Goal: Task Accomplishment & Management: Manage account settings

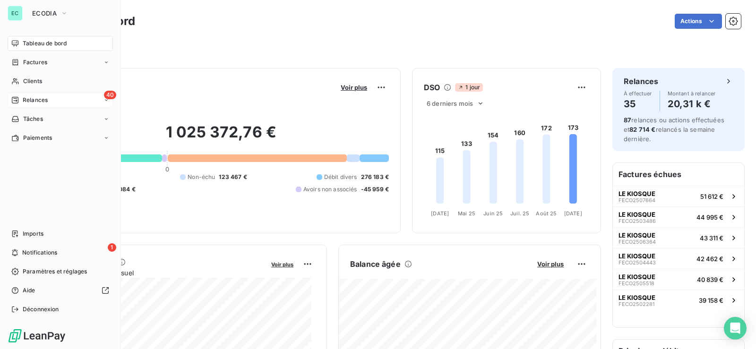
click at [32, 99] on span "Relances" at bounding box center [35, 100] width 25 height 9
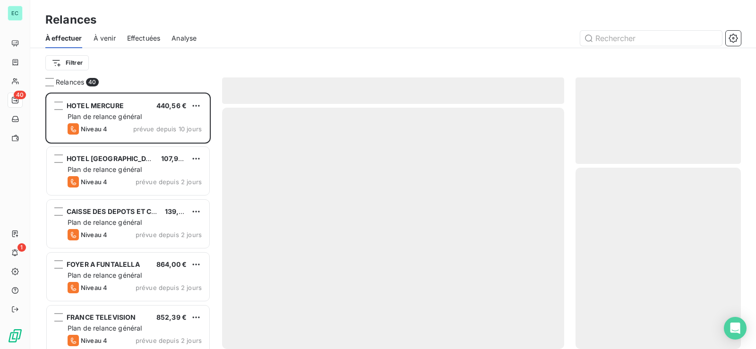
scroll to position [249, 157]
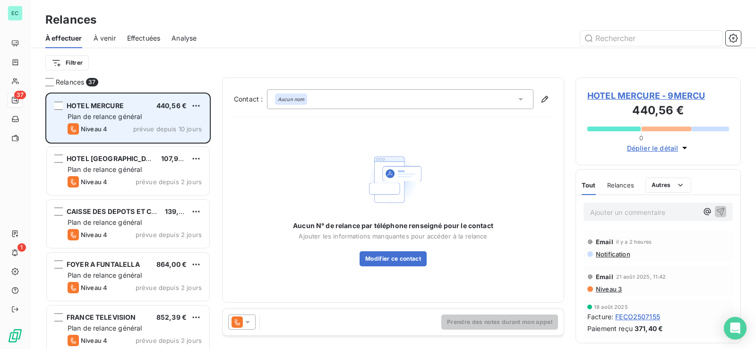
click at [172, 122] on div "HOTEL MERCURE 440,56 € Plan de relance général [PERSON_NAME] 4 prévue depuis 10…" at bounding box center [128, 118] width 163 height 48
click at [198, 103] on html "EC 37 1 Relances À effectuer À venir Effectuées Analyse Filtrer Relances 37 HOT…" at bounding box center [378, 174] width 756 height 349
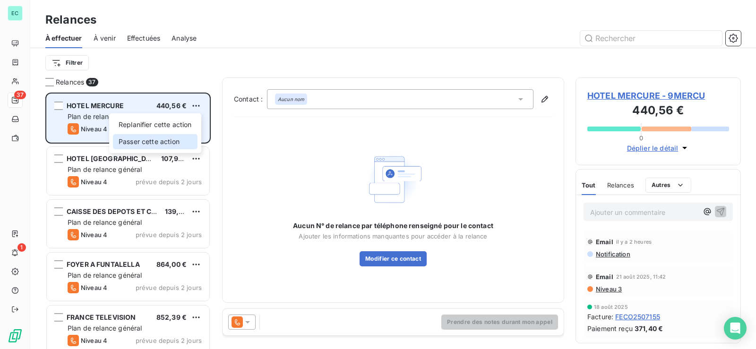
click at [168, 140] on div "Passer cette action" at bounding box center [155, 141] width 85 height 15
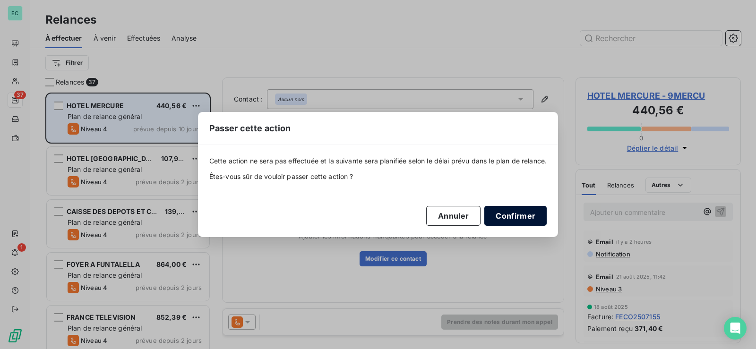
click at [515, 214] on button "Confirmer" at bounding box center [515, 216] width 62 height 20
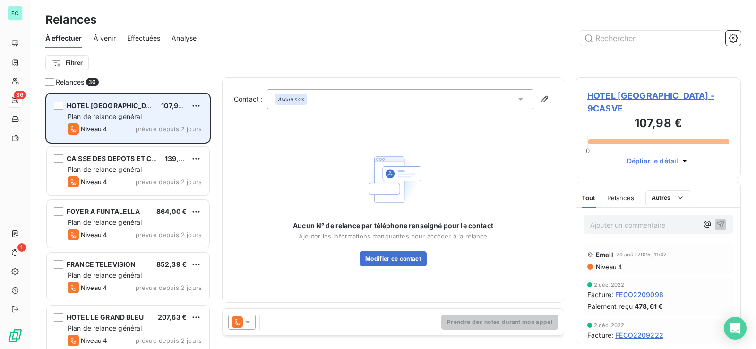
click at [135, 119] on span "Plan de relance général" at bounding box center [105, 116] width 74 height 8
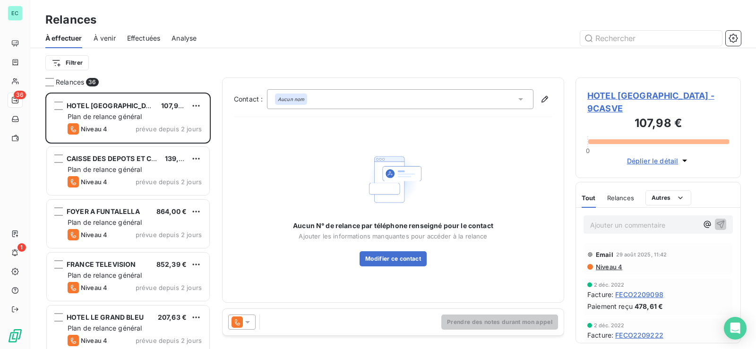
click at [241, 318] on icon at bounding box center [237, 322] width 11 height 11
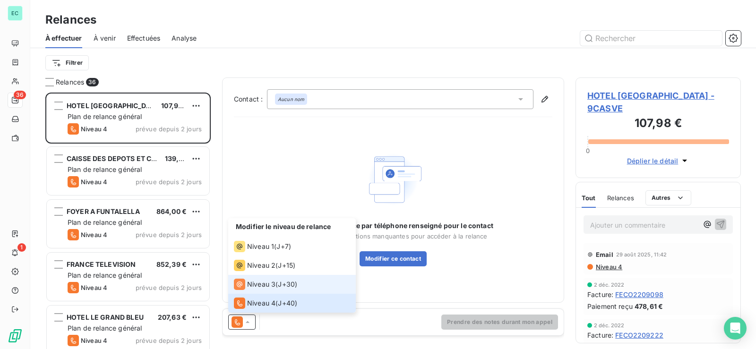
click at [267, 282] on span "Niveau 3" at bounding box center [261, 284] width 28 height 9
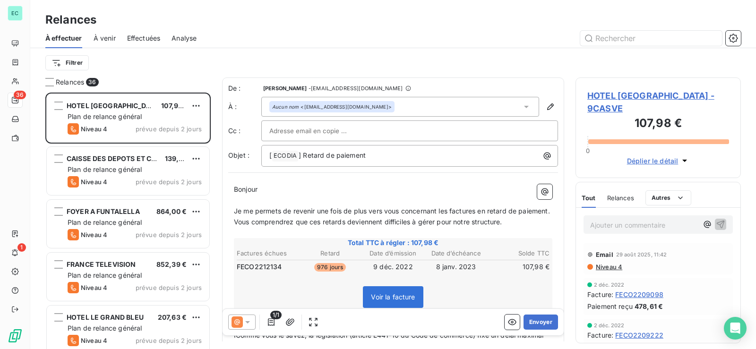
click at [634, 97] on span "HOTEL [GEOGRAPHIC_DATA] - 9CASVE" at bounding box center [658, 102] width 142 height 26
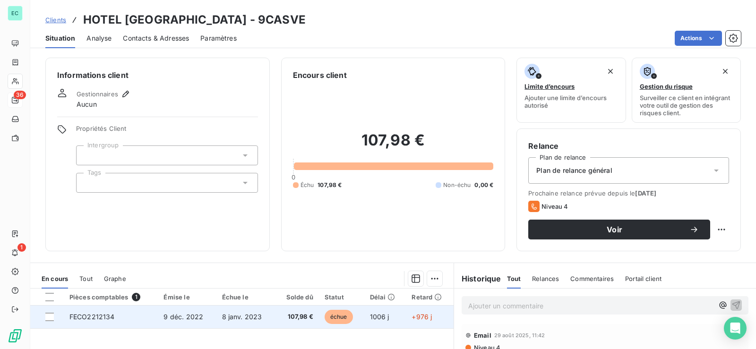
click at [275, 316] on td "107,98 €" at bounding box center [297, 317] width 44 height 23
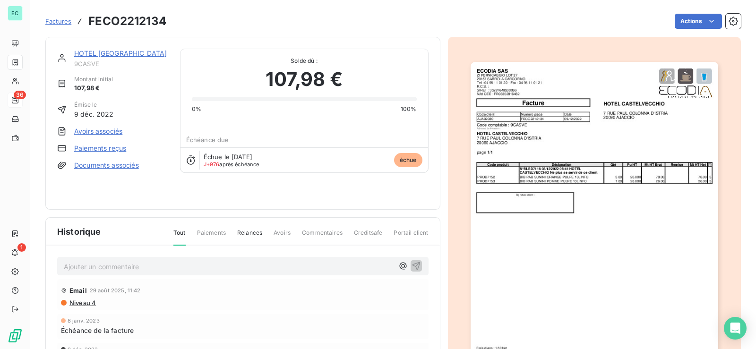
click at [113, 149] on link "Paiements reçus" at bounding box center [100, 148] width 52 height 9
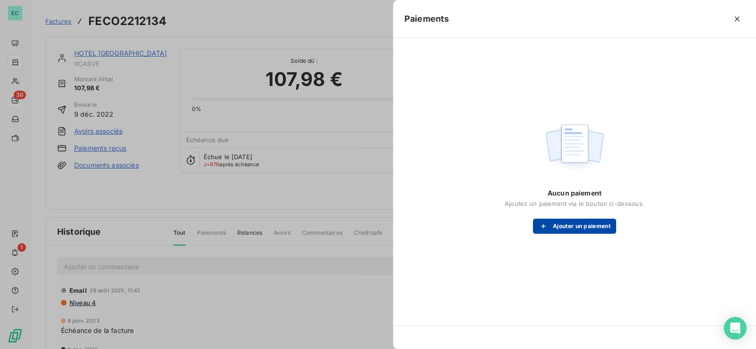
click at [571, 225] on button "Ajouter un paiement" at bounding box center [574, 226] width 83 height 15
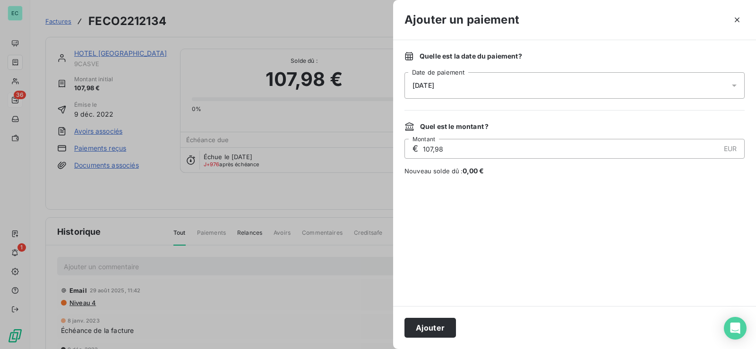
drag, startPoint x: 439, startPoint y: 327, endPoint x: 431, endPoint y: 324, distance: 9.1
click at [438, 327] on button "Ajouter" at bounding box center [430, 328] width 52 height 20
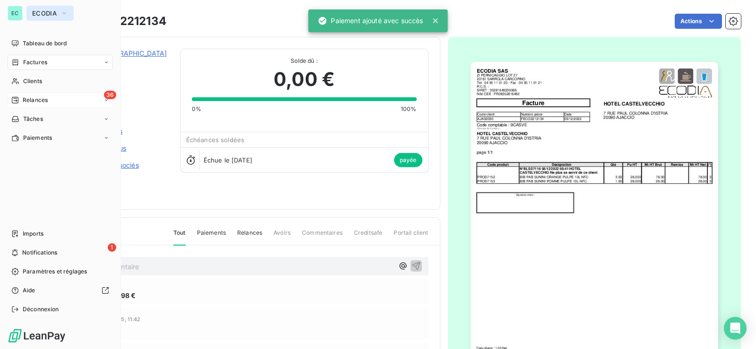
click at [41, 17] on button "ECODIA" at bounding box center [49, 13] width 47 height 15
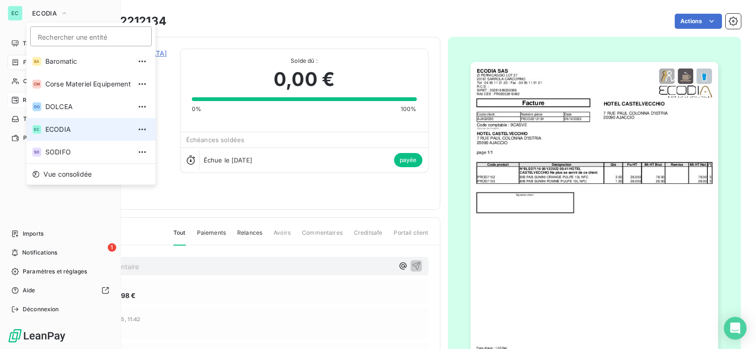
click at [72, 130] on span "ECODIA" at bounding box center [88, 129] width 86 height 9
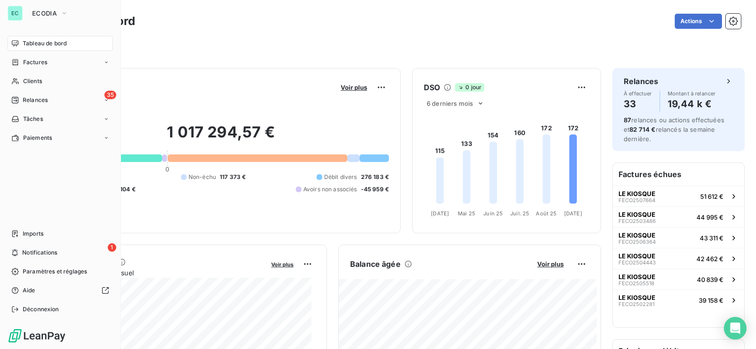
click at [29, 13] on button "ECODIA" at bounding box center [49, 13] width 47 height 15
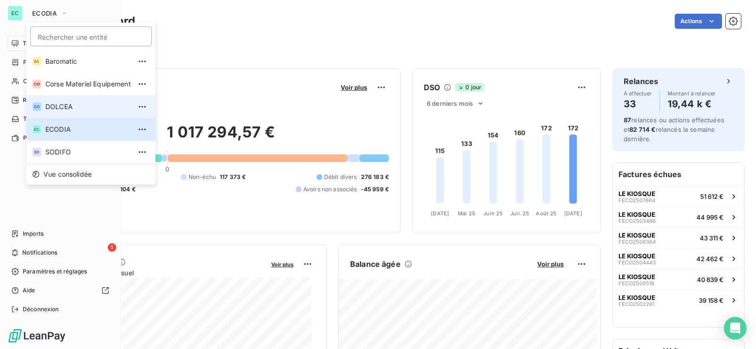
click at [75, 113] on li "DO DOLCEA" at bounding box center [90, 106] width 129 height 23
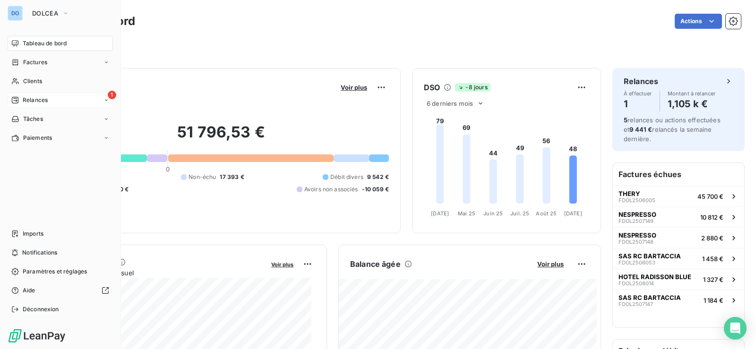
click at [94, 98] on div "1 Relances" at bounding box center [60, 100] width 105 height 15
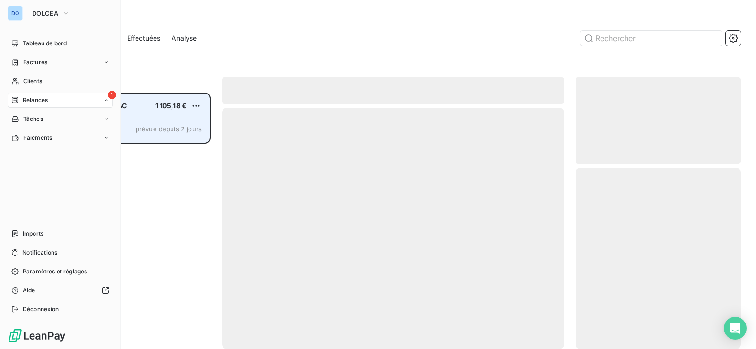
scroll to position [249, 157]
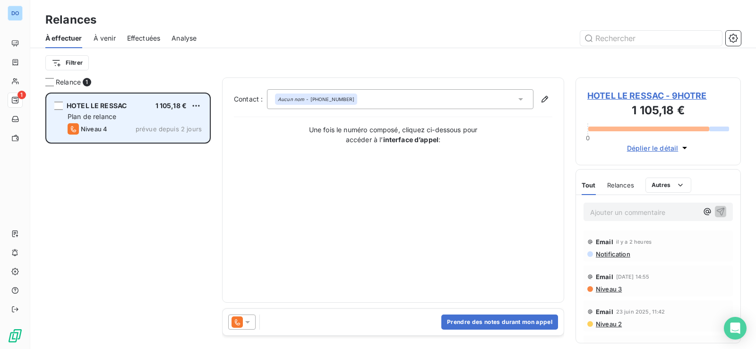
click at [160, 116] on div "Plan de relance" at bounding box center [135, 116] width 134 height 9
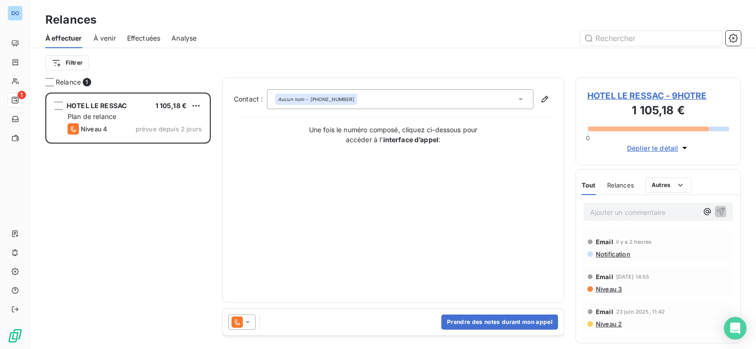
click at [244, 326] on icon at bounding box center [247, 322] width 9 height 9
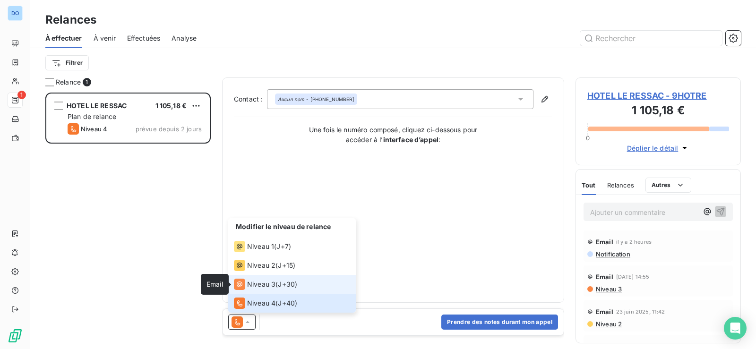
click at [241, 280] on icon at bounding box center [239, 284] width 11 height 11
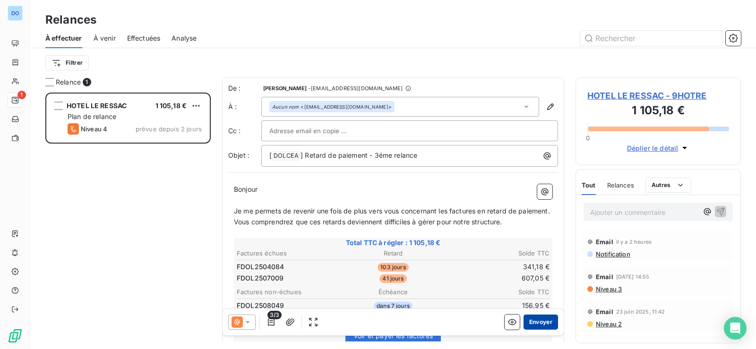
click at [530, 323] on button "Envoyer" at bounding box center [541, 322] width 34 height 15
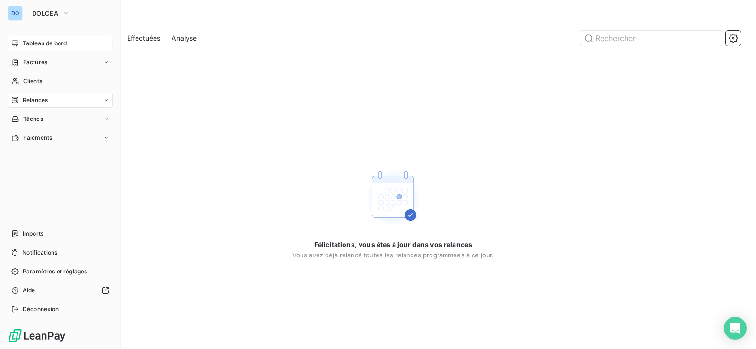
click at [59, 43] on span "Tableau de bord" at bounding box center [45, 43] width 44 height 9
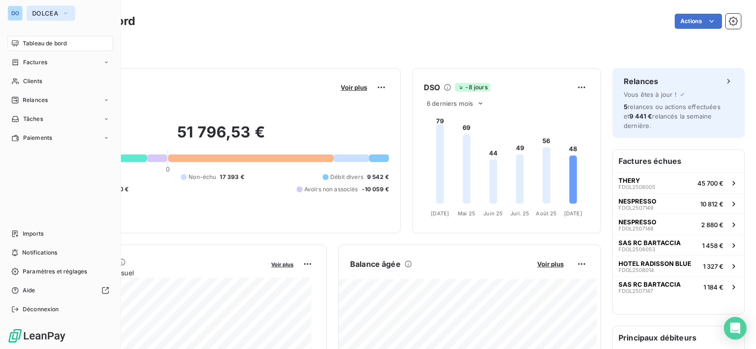
click at [42, 9] on button "DOLCEA" at bounding box center [50, 13] width 49 height 15
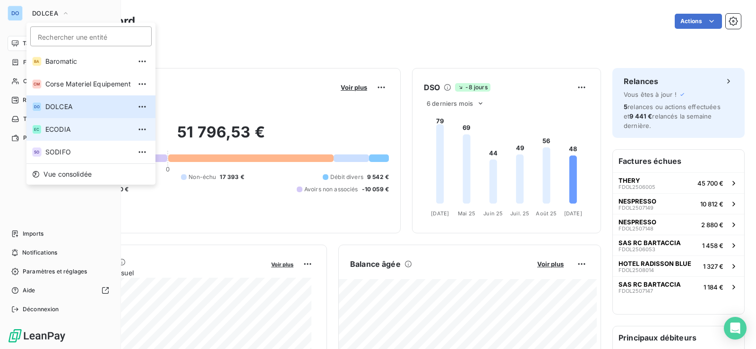
click at [64, 130] on span "ECODIA" at bounding box center [88, 129] width 86 height 9
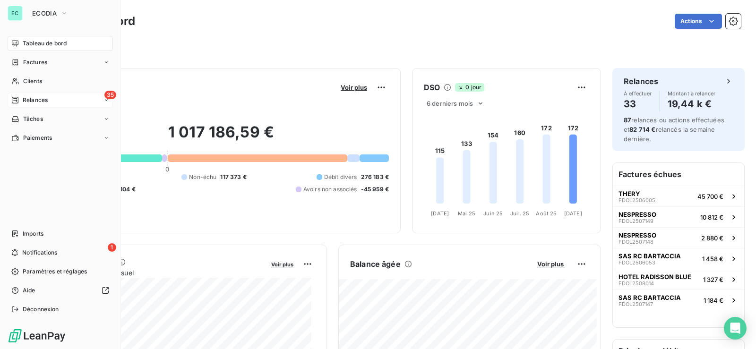
click at [63, 96] on div "35 Relances" at bounding box center [60, 100] width 105 height 15
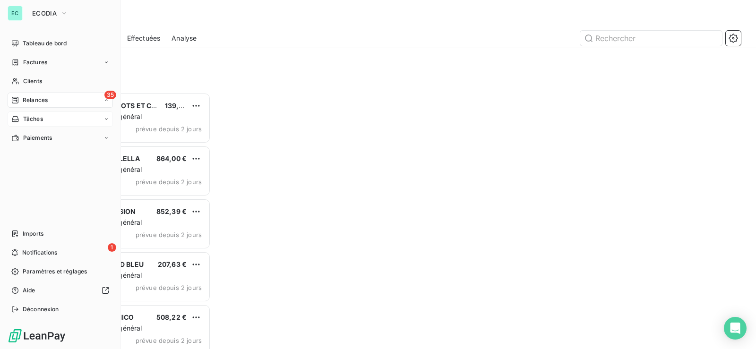
scroll to position [249, 157]
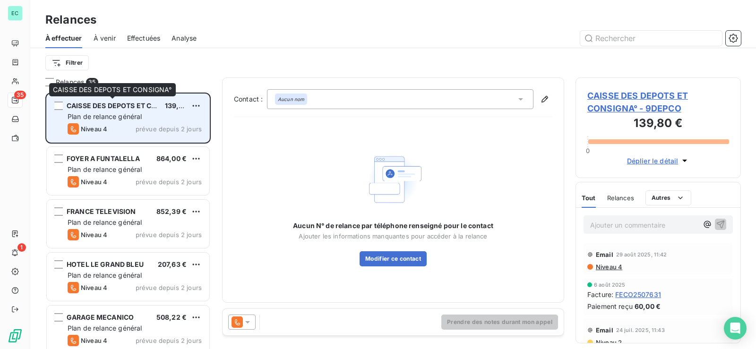
click at [137, 98] on div "CAISSE DES DEPOTS ET CONSIGNA° 139,80 € Plan de relance général Niveau 4 prévue…" at bounding box center [128, 118] width 163 height 48
click at [132, 115] on span "Plan de relance général" at bounding box center [105, 116] width 74 height 8
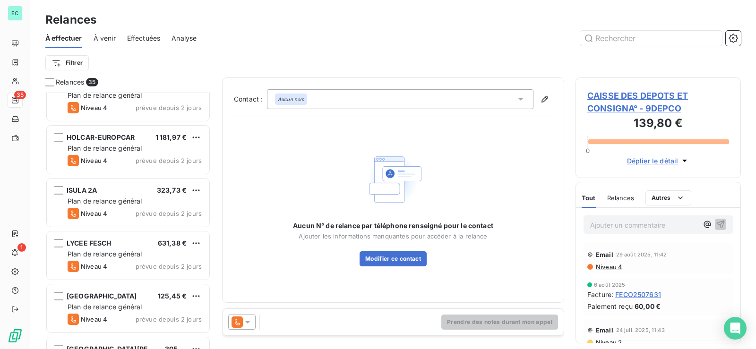
scroll to position [237, 0]
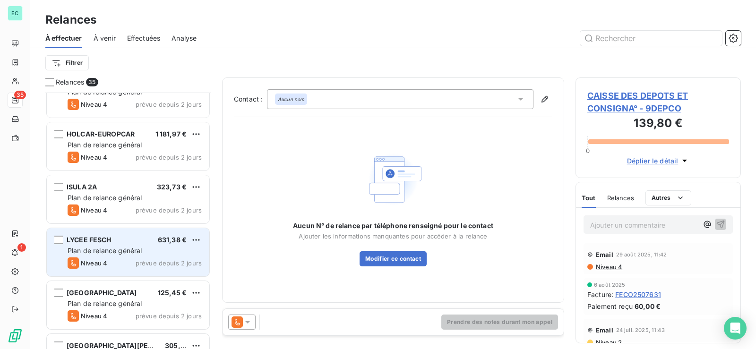
drag, startPoint x: 164, startPoint y: 258, endPoint x: 146, endPoint y: 254, distance: 17.8
click at [163, 258] on div "Niveau 4 prévue depuis 2 jours" at bounding box center [135, 263] width 134 height 11
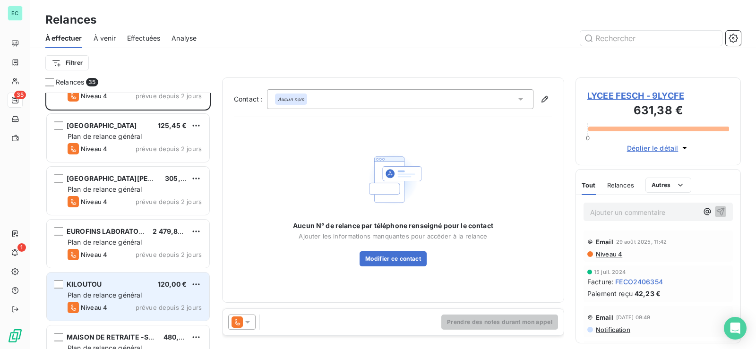
scroll to position [426, 0]
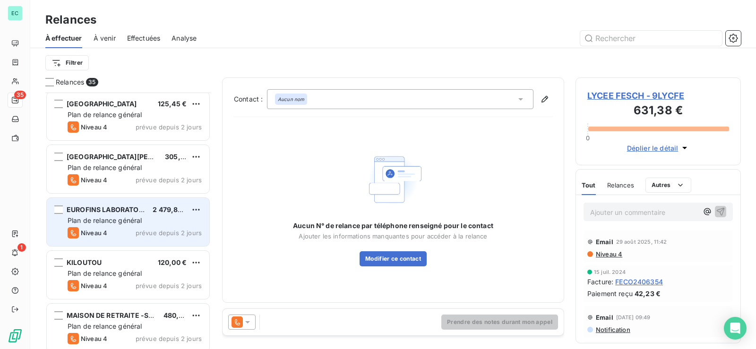
click at [180, 225] on div "EUROFINS LABORATOIRE 2 479,80 € Plan de relance général [PERSON_NAME] 4 prévue …" at bounding box center [128, 222] width 163 height 48
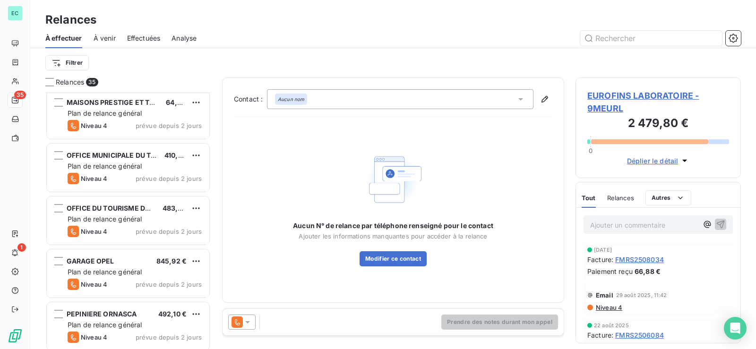
scroll to position [851, 0]
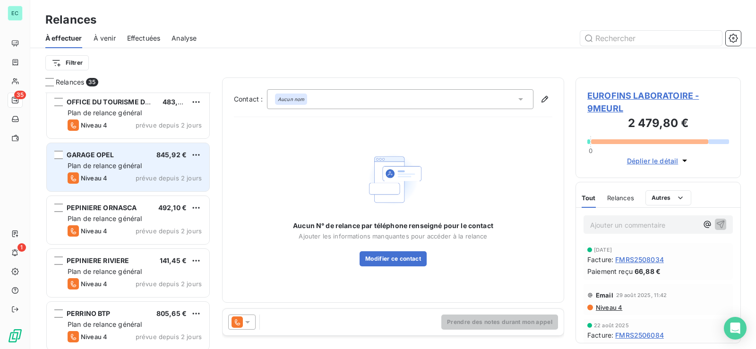
click at [180, 166] on div "Plan de relance général" at bounding box center [135, 165] width 134 height 9
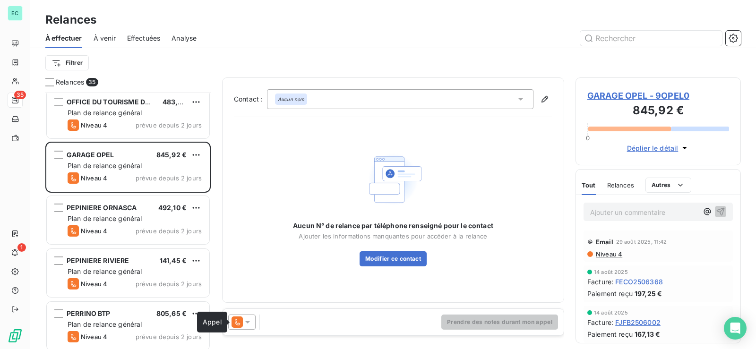
click at [241, 323] on icon at bounding box center [237, 322] width 11 height 11
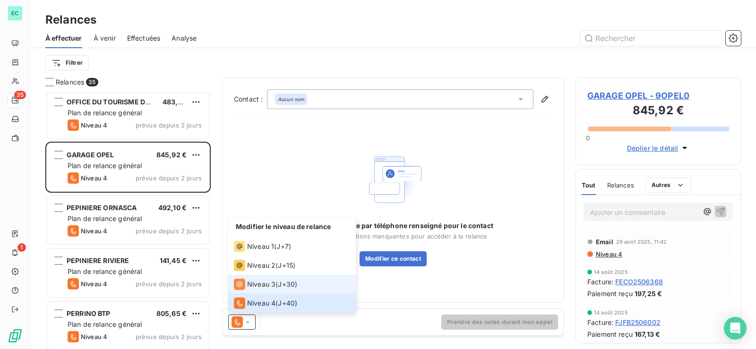
click at [268, 287] on span "Niveau 3" at bounding box center [261, 284] width 28 height 9
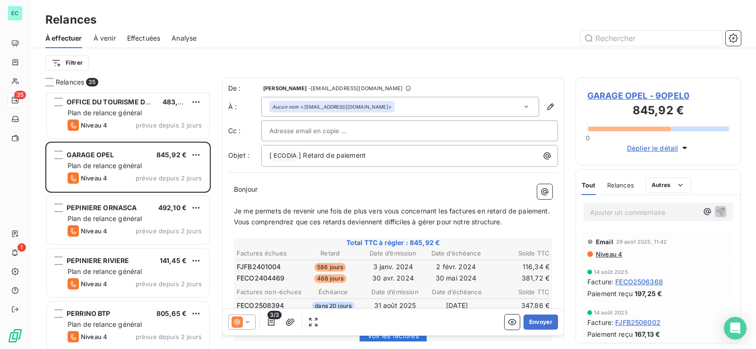
click at [248, 324] on icon at bounding box center [247, 322] width 9 height 9
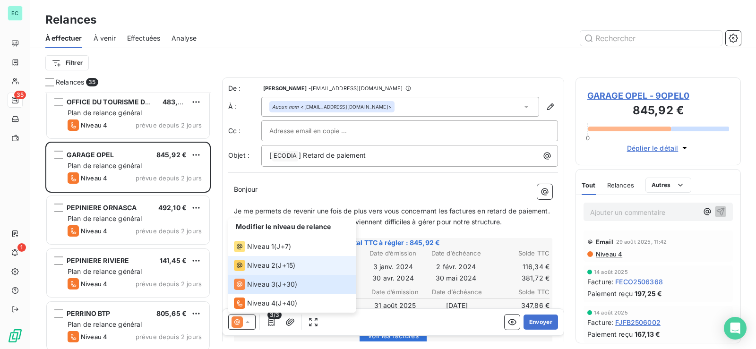
click at [260, 262] on span "Niveau 2" at bounding box center [261, 265] width 28 height 9
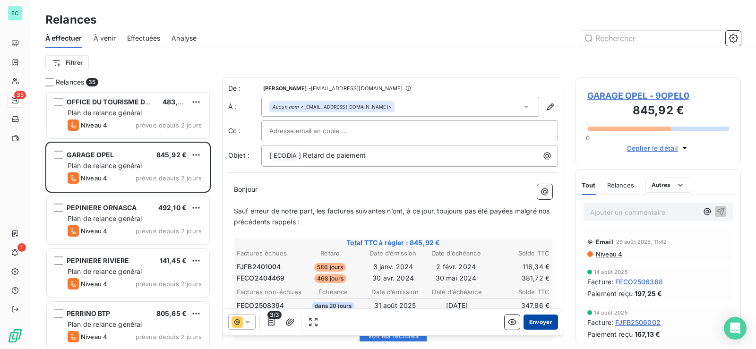
click at [533, 324] on button "Envoyer" at bounding box center [541, 322] width 34 height 15
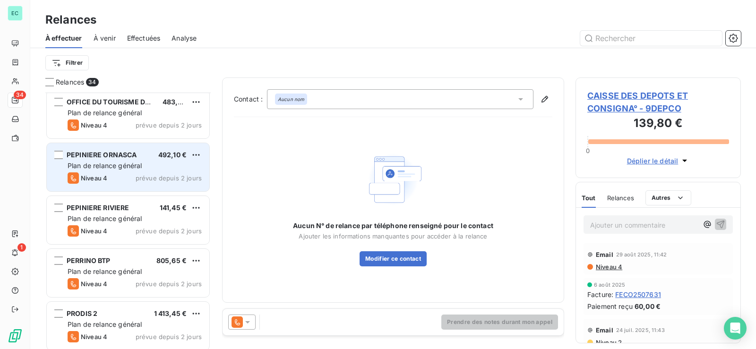
click at [153, 172] on div "Niveau 4 prévue depuis 2 jours" at bounding box center [135, 177] width 134 height 11
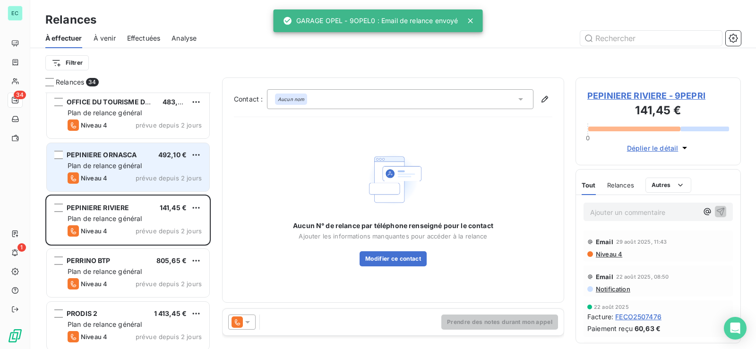
click at [189, 178] on span "prévue depuis 2 jours" at bounding box center [169, 178] width 66 height 8
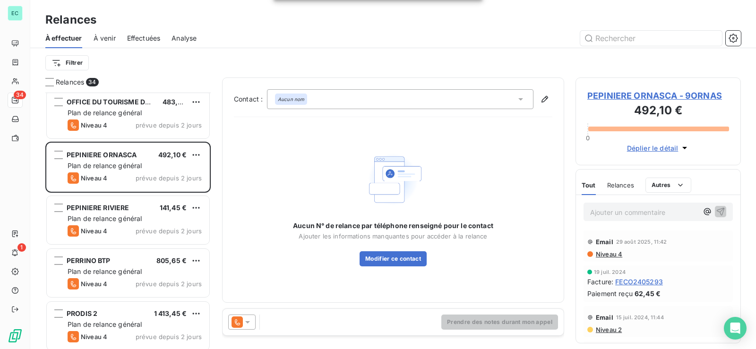
click at [250, 322] on icon at bounding box center [247, 322] width 9 height 9
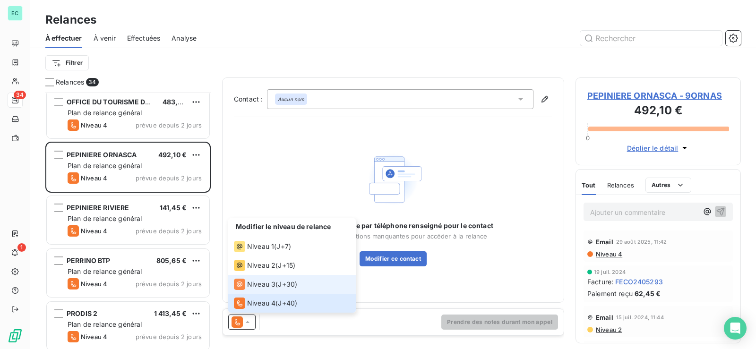
click at [276, 289] on div "Niveau 3 ( J+30 )" at bounding box center [265, 284] width 63 height 11
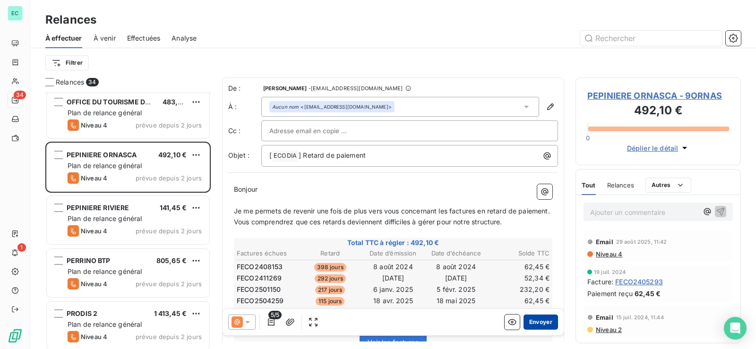
click at [535, 322] on button "Envoyer" at bounding box center [541, 322] width 34 height 15
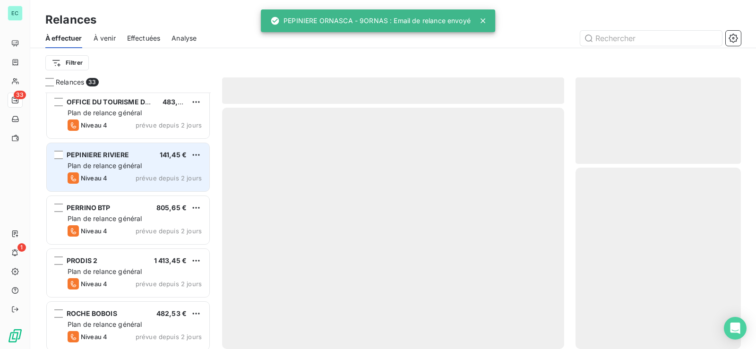
click at [160, 169] on div "Plan de relance général" at bounding box center [135, 165] width 134 height 9
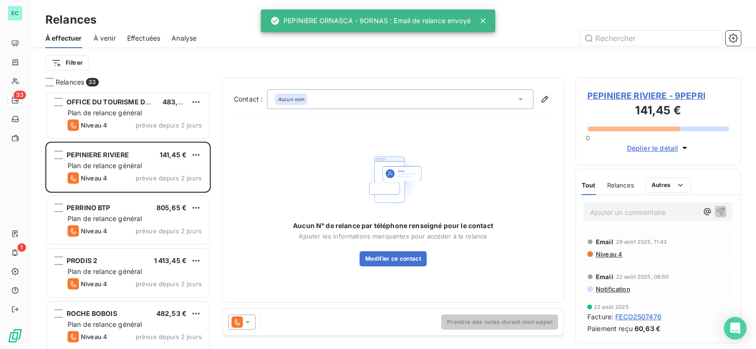
click at [253, 323] on div at bounding box center [241, 322] width 27 height 15
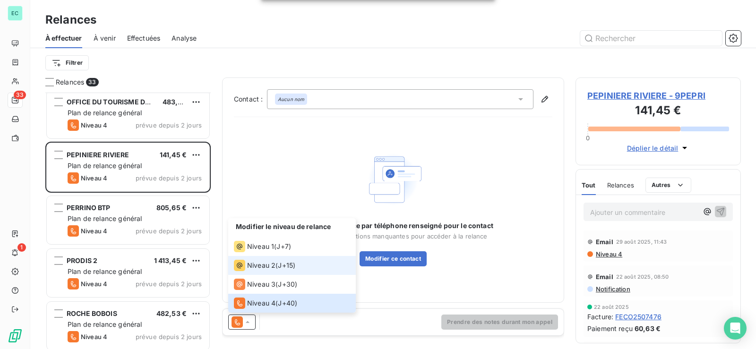
click at [269, 264] on span "Niveau 2" at bounding box center [261, 265] width 28 height 9
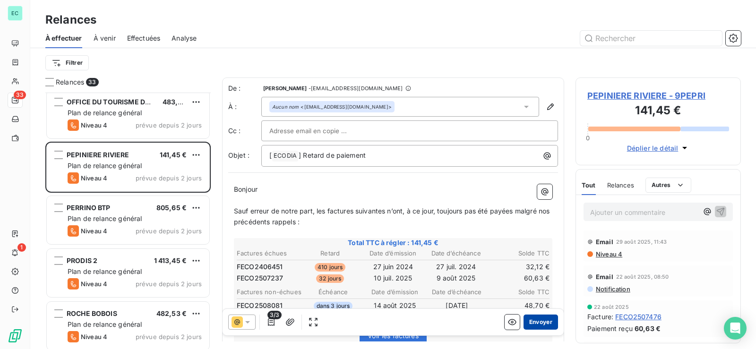
click at [541, 321] on button "Envoyer" at bounding box center [541, 322] width 34 height 15
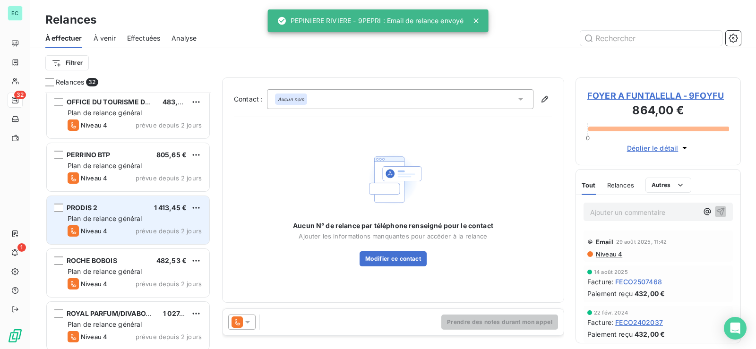
click at [162, 225] on div "Niveau 4 prévue depuis 2 jours" at bounding box center [135, 230] width 134 height 11
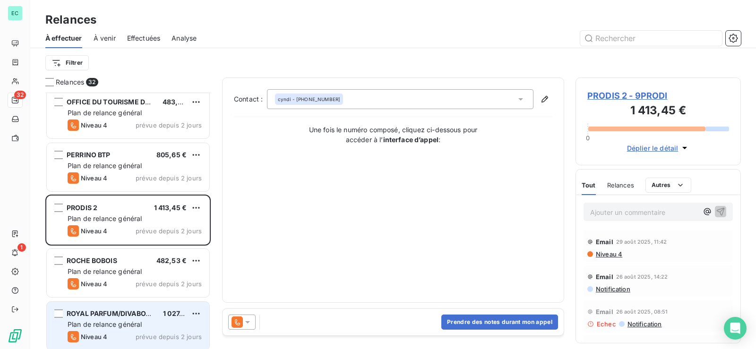
click at [140, 325] on span "Plan de relance général" at bounding box center [105, 324] width 74 height 8
